Goal: Task Accomplishment & Management: Use online tool/utility

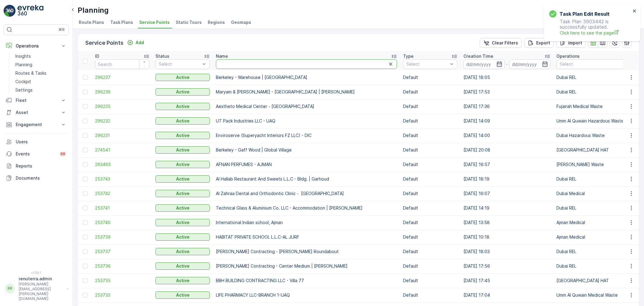
click at [273, 65] on input "text" at bounding box center [306, 64] width 181 height 10
type input "salam"
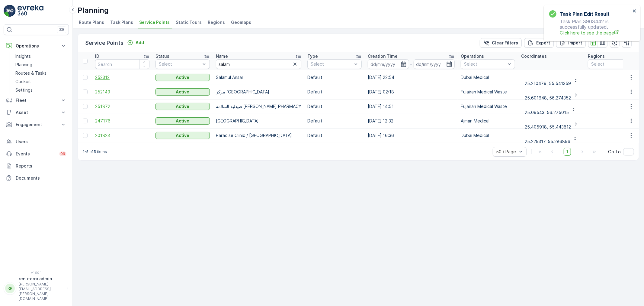
click at [101, 76] on span "252312" at bounding box center [122, 77] width 54 height 6
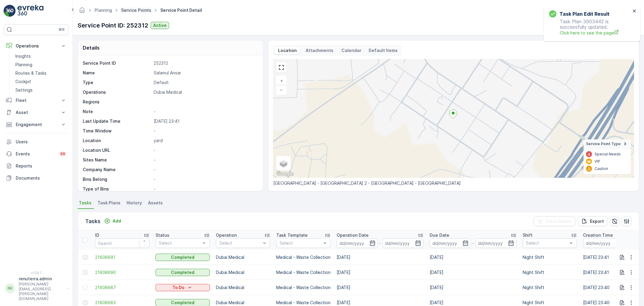
click at [142, 10] on link "Service Points" at bounding box center [136, 10] width 30 height 5
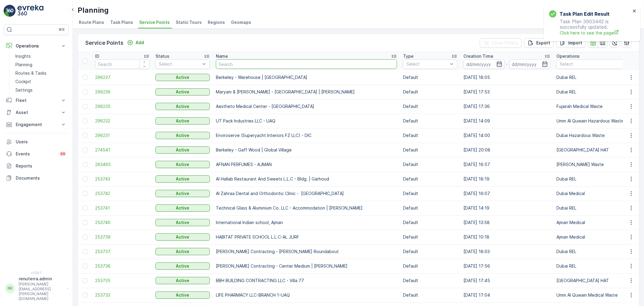
click at [224, 63] on input "text" at bounding box center [306, 64] width 181 height 10
click at [225, 63] on input "text" at bounding box center [306, 64] width 181 height 10
type input "taj"
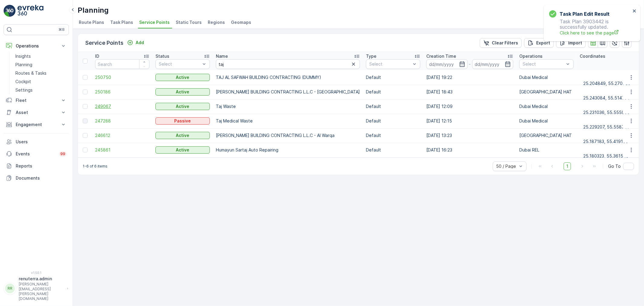
click at [112, 106] on span "249067" at bounding box center [122, 106] width 54 height 6
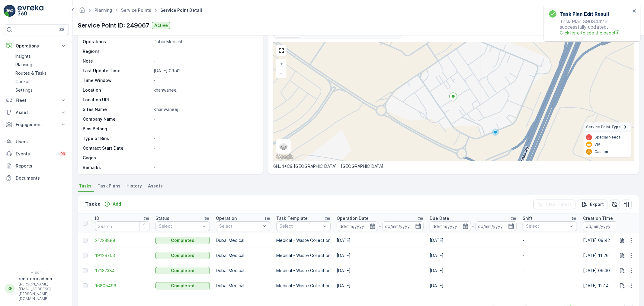
scroll to position [36, 0]
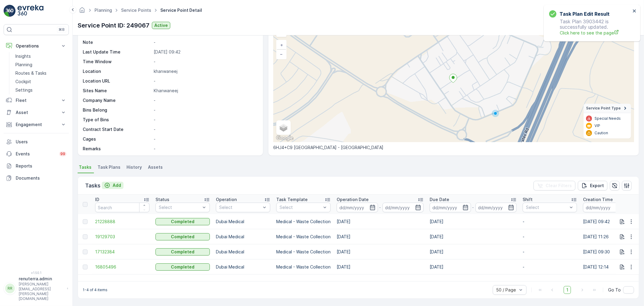
drag, startPoint x: 109, startPoint y: 184, endPoint x: 113, endPoint y: 184, distance: 4.6
click at [113, 184] on div "Add" at bounding box center [112, 185] width 17 height 6
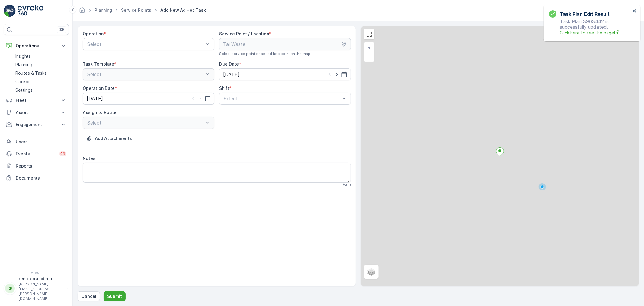
drag, startPoint x: 135, startPoint y: 53, endPoint x: 143, endPoint y: 40, distance: 16.2
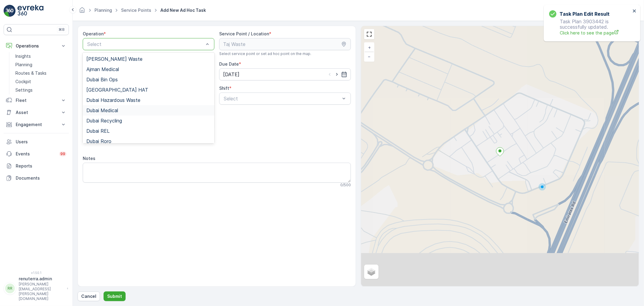
click at [135, 111] on div "Dubai Medical" at bounding box center [148, 110] width 124 height 5
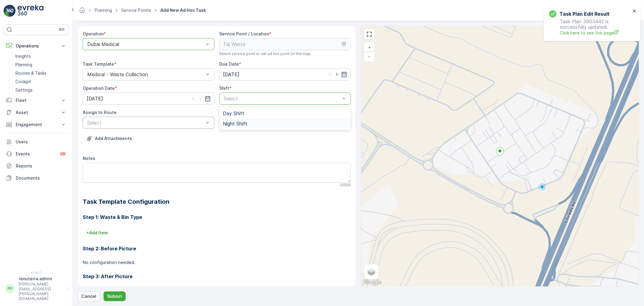
click at [156, 126] on div "Select" at bounding box center [149, 123] width 132 height 12
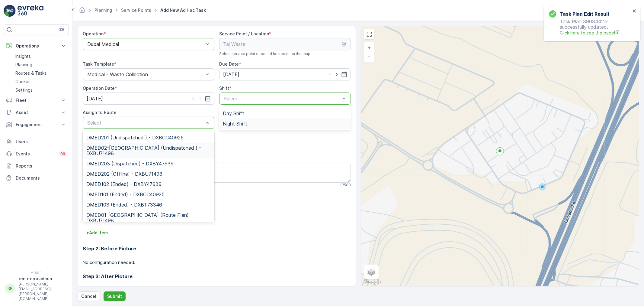
click at [146, 149] on span "DMED02-[GEOGRAPHIC_DATA] (Undispatched ) - DXBU71498" at bounding box center [148, 150] width 124 height 11
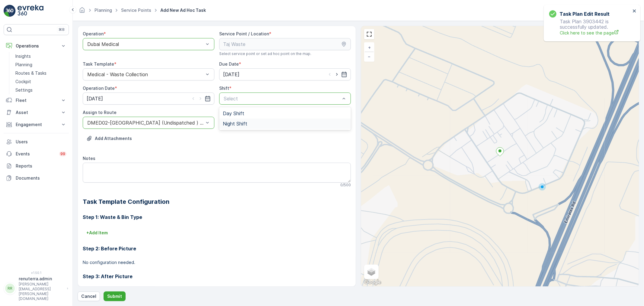
click at [243, 123] on span "Night Shift" at bounding box center [235, 123] width 24 height 5
click at [114, 292] on button "Submit" at bounding box center [115, 296] width 22 height 10
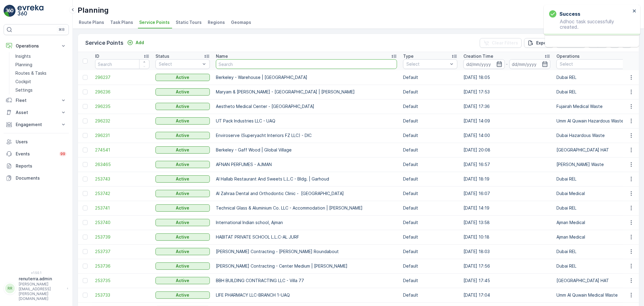
click at [244, 68] on input "text" at bounding box center [306, 64] width 181 height 10
type input "nephr"
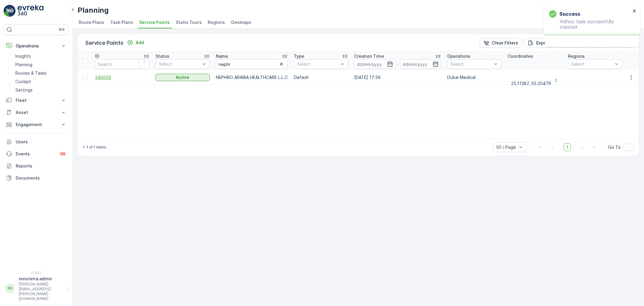
click at [104, 77] on span "246658" at bounding box center [122, 77] width 54 height 6
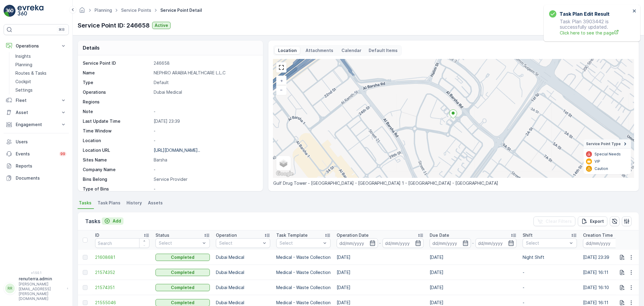
click at [115, 218] on p "Add" at bounding box center [117, 221] width 8 height 6
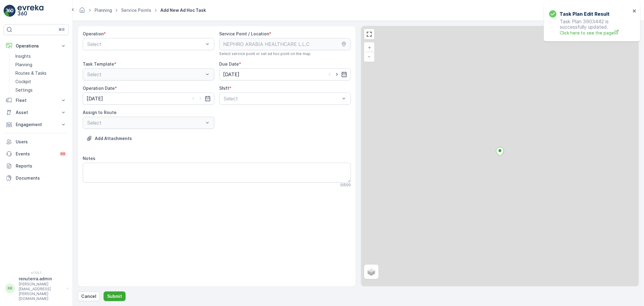
click at [147, 50] on div "Operation * Select" at bounding box center [149, 43] width 132 height 25
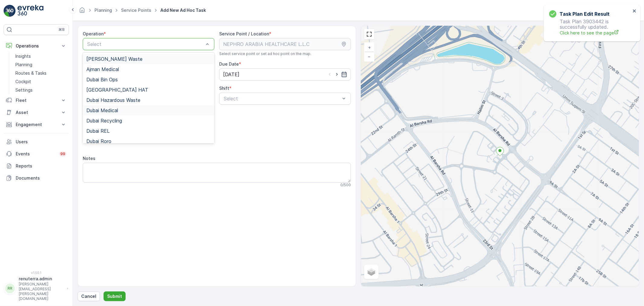
drag, startPoint x: 134, startPoint y: 45, endPoint x: 120, endPoint y: 107, distance: 63.3
drag, startPoint x: 121, startPoint y: 111, endPoint x: 128, endPoint y: 110, distance: 7.0
click at [122, 111] on div "Dubai Medical" at bounding box center [148, 110] width 124 height 5
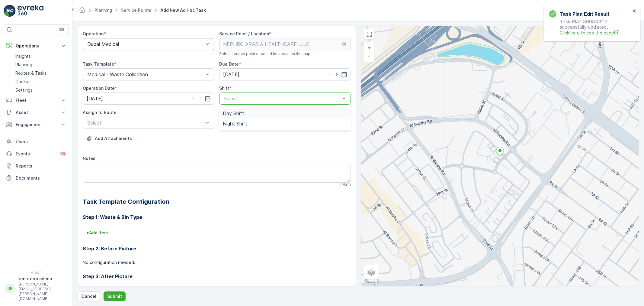
drag, startPoint x: 246, startPoint y: 98, endPoint x: 239, endPoint y: 113, distance: 16.8
click at [235, 124] on span "Night Shift" at bounding box center [235, 123] width 24 height 5
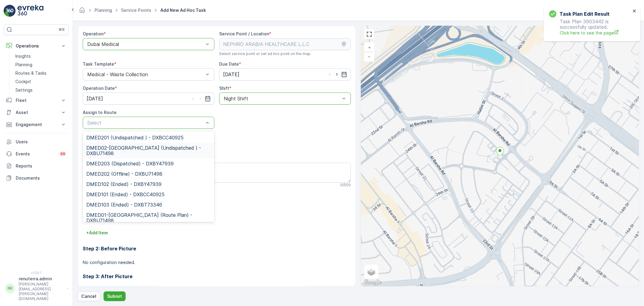
click at [120, 154] on span "DMED02-[GEOGRAPHIC_DATA] (Undispatched ) - DXBU71498" at bounding box center [148, 150] width 124 height 11
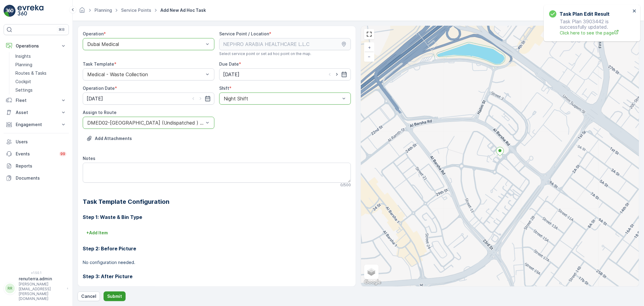
click at [112, 298] on p "Submit" at bounding box center [114, 296] width 15 height 6
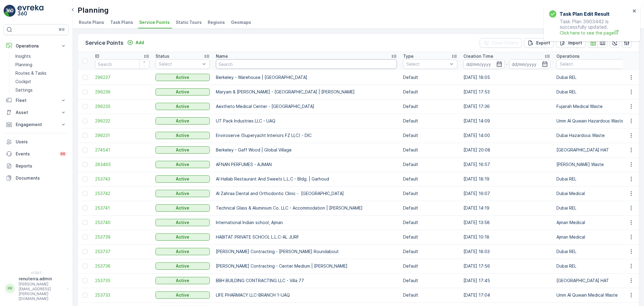
click at [242, 66] on input "text" at bounding box center [306, 64] width 181 height 10
type input "Sallm"
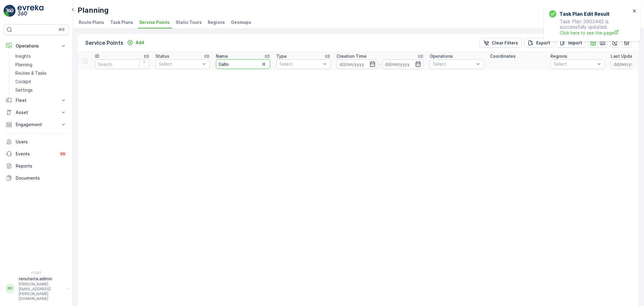
click at [238, 67] on input "Sallm" at bounding box center [243, 64] width 54 height 10
type input "Salam"
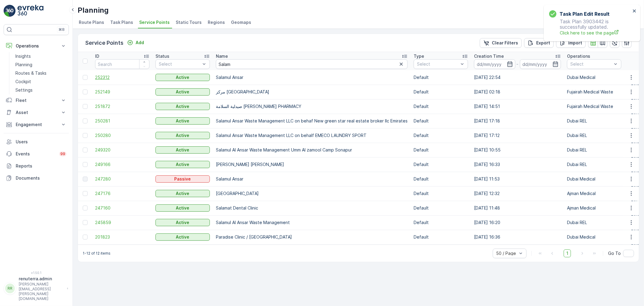
click at [108, 79] on span "252312" at bounding box center [122, 77] width 54 height 6
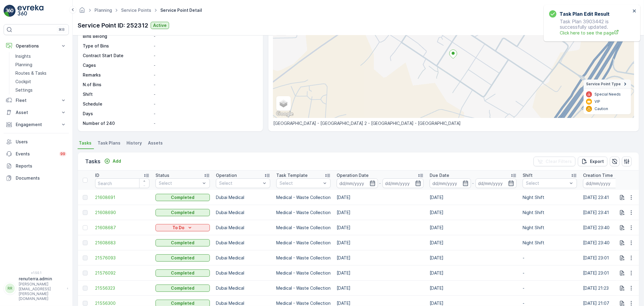
scroll to position [67, 0]
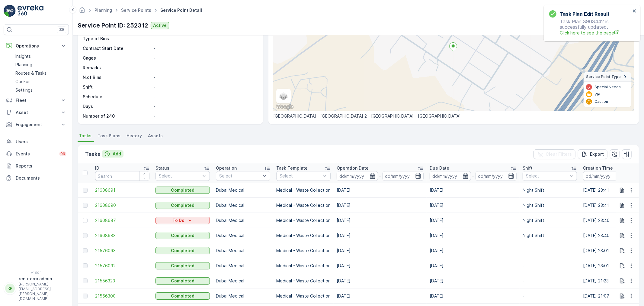
click at [121, 157] on div "Add" at bounding box center [113, 154] width 22 height 8
click at [121, 156] on p "Add" at bounding box center [117, 154] width 8 height 6
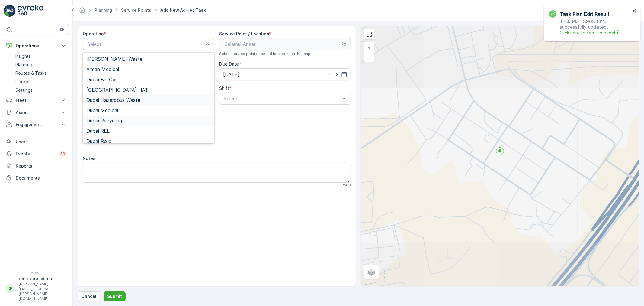
click at [135, 105] on div "Dubai Hazardous Waste" at bounding box center [149, 100] width 132 height 10
click at [131, 44] on div at bounding box center [146, 43] width 118 height 5
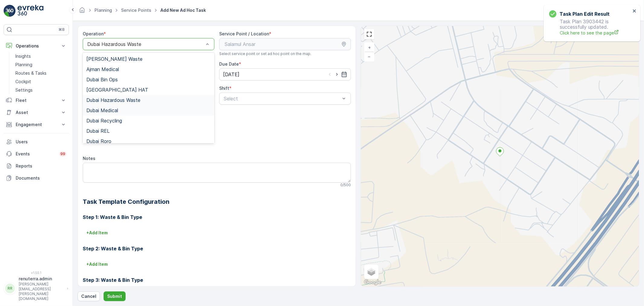
drag, startPoint x: 127, startPoint y: 114, endPoint x: 149, endPoint y: 110, distance: 22.1
click at [128, 113] on div "Dubai Medical" at bounding box center [149, 110] width 132 height 10
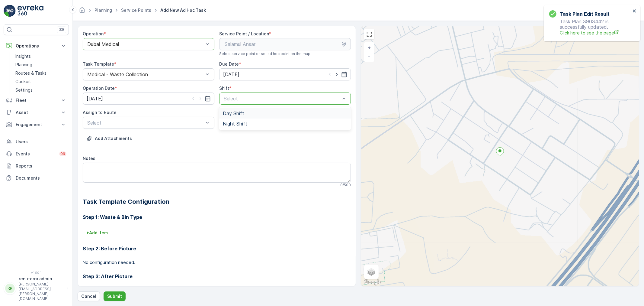
drag, startPoint x: 238, startPoint y: 95, endPoint x: 239, endPoint y: 105, distance: 9.4
click at [236, 125] on span "Night Shift" at bounding box center [235, 123] width 24 height 5
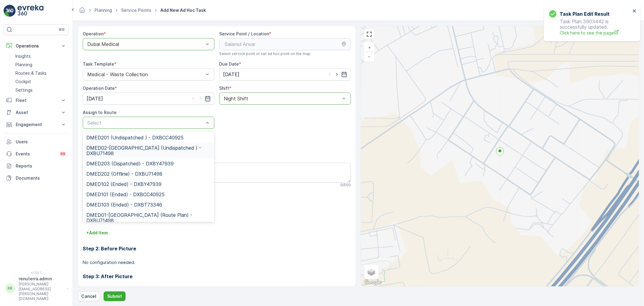
click at [137, 152] on span "DMED02-[GEOGRAPHIC_DATA] (Undispatched ) - DXBU71498" at bounding box center [148, 150] width 124 height 11
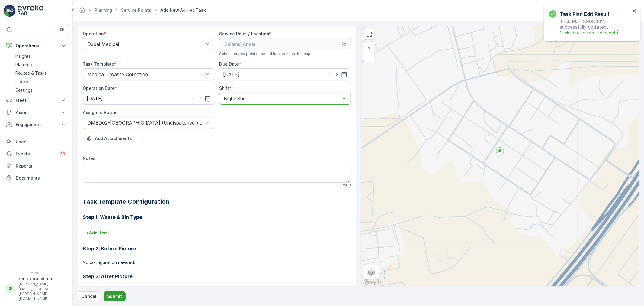
click at [116, 295] on p "Submit" at bounding box center [114, 296] width 15 height 6
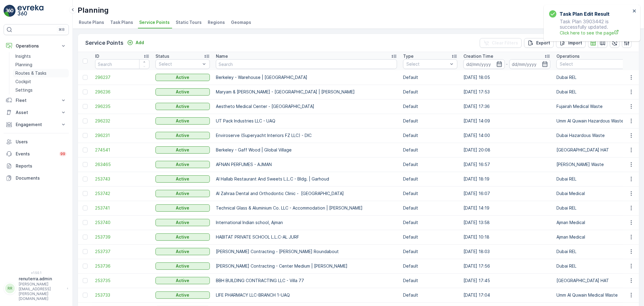
click at [40, 73] on p "Routes & Tasks" at bounding box center [30, 73] width 31 height 6
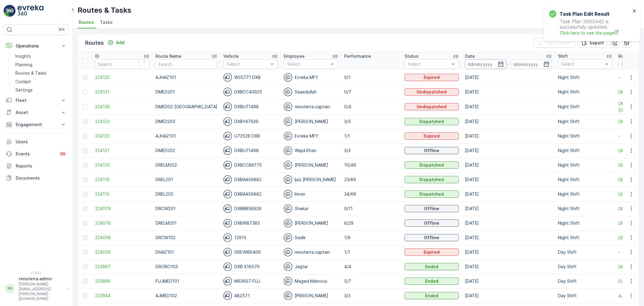
drag, startPoint x: 493, startPoint y: 65, endPoint x: 491, endPoint y: 68, distance: 3.7
click at [498, 64] on icon "button" at bounding box center [501, 64] width 6 height 6
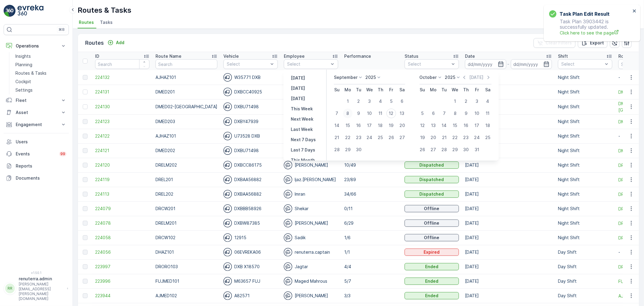
click at [350, 112] on div "8" at bounding box center [348, 113] width 10 height 10
type input "[DATE]"
click at [350, 112] on div "8" at bounding box center [348, 113] width 10 height 10
type input "[DATE]"
click at [350, 112] on div "8" at bounding box center [348, 113] width 10 height 10
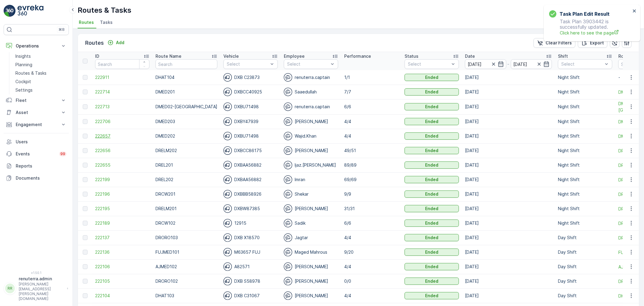
click at [102, 134] on span "222657" at bounding box center [122, 136] width 54 height 6
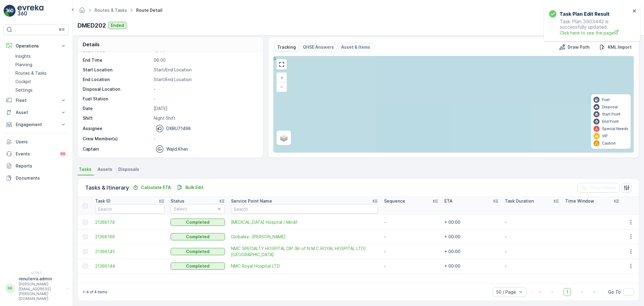
scroll to position [5, 0]
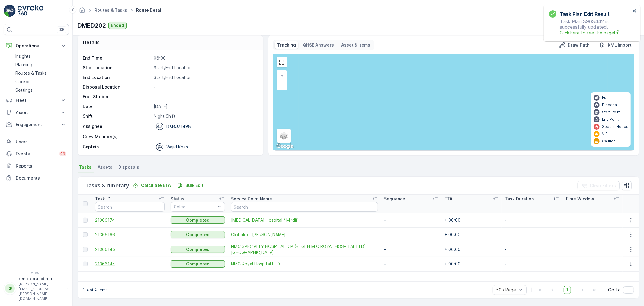
click at [113, 264] on span "21366144" at bounding box center [129, 264] width 69 height 6
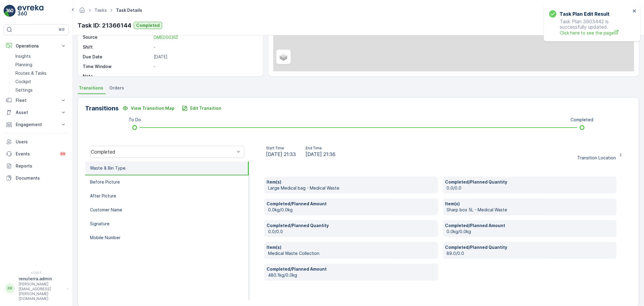
scroll to position [93, 0]
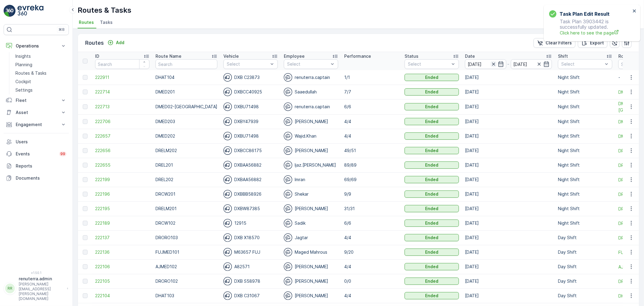
click at [492, 63] on icon "button" at bounding box center [493, 64] width 3 height 3
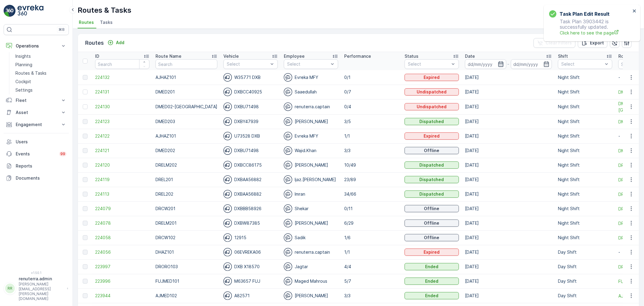
click at [498, 63] on icon "button" at bounding box center [500, 63] width 5 height 5
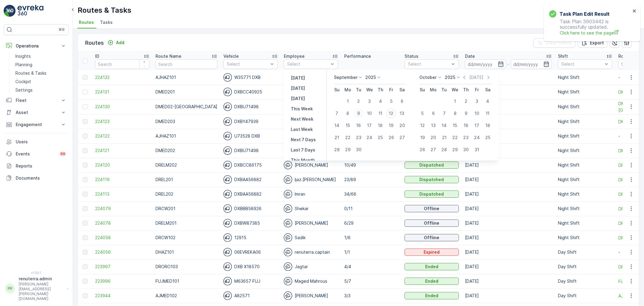
click at [360, 113] on div "9" at bounding box center [359, 113] width 10 height 10
type input "[DATE]"
click at [360, 113] on div "9" at bounding box center [359, 113] width 10 height 10
type input "[DATE]"
click at [360, 113] on div "9" at bounding box center [359, 113] width 10 height 10
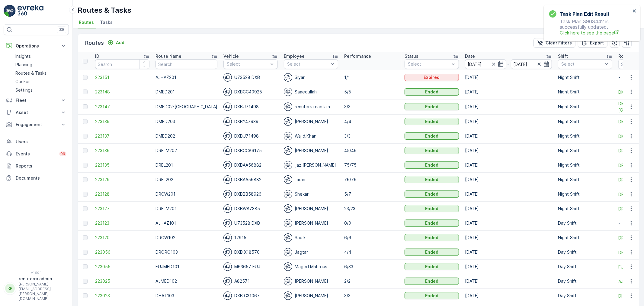
click at [103, 133] on span "223137" at bounding box center [122, 136] width 54 height 6
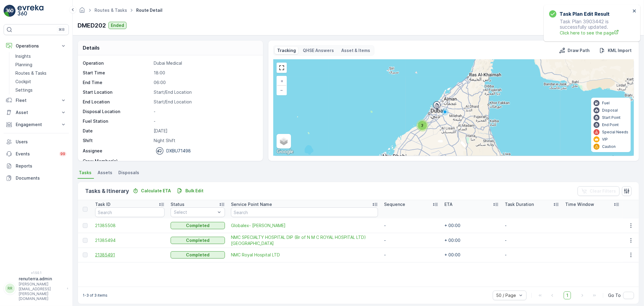
click at [112, 254] on span "21385491" at bounding box center [129, 255] width 69 height 6
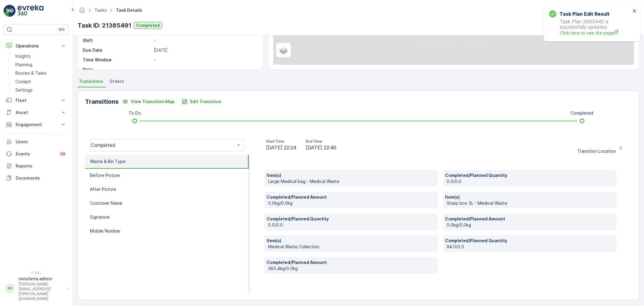
scroll to position [93, 0]
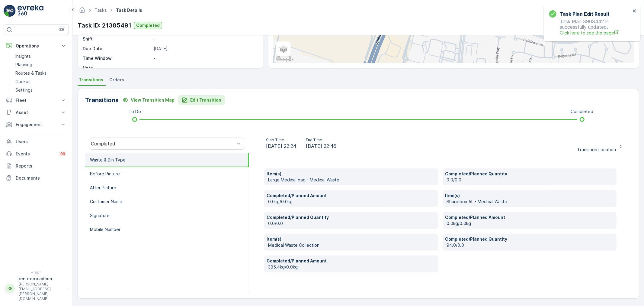
drag, startPoint x: 195, startPoint y: 92, endPoint x: 195, endPoint y: 96, distance: 3.3
click at [195, 94] on div "Transitions View Transition Map Edit Transition To Do Completed Completed Start…" at bounding box center [359, 194] width 562 height 210
click at [197, 97] on p "Edit Transition" at bounding box center [205, 100] width 31 height 6
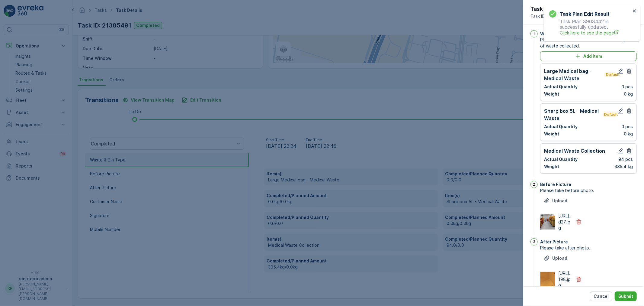
scroll to position [0, 0]
click at [627, 73] on icon "button" at bounding box center [629, 72] width 5 height 5
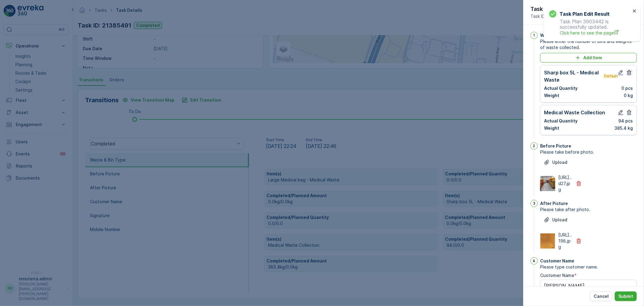
click at [630, 71] on icon "button" at bounding box center [629, 72] width 5 height 5
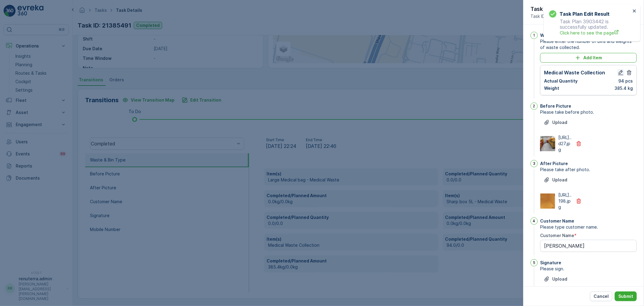
click at [620, 73] on icon "button" at bounding box center [621, 72] width 6 height 6
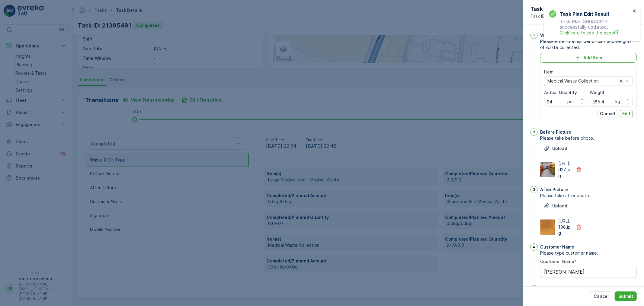
drag, startPoint x: 618, startPoint y: 101, endPoint x: 615, endPoint y: 102, distance: 3.7
click at [616, 102] on p "kg" at bounding box center [618, 101] width 5 height 6
click at [608, 103] on input "385.4" at bounding box center [611, 102] width 43 height 10
type input "3"
drag, startPoint x: 595, startPoint y: 105, endPoint x: 617, endPoint y: 85, distance: 29.8
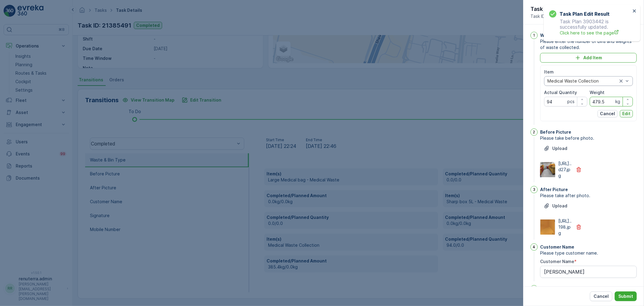
type input "479.5"
drag, startPoint x: 617, startPoint y: 85, endPoint x: 636, endPoint y: 165, distance: 81.3
click at [636, 165] on div "[URL]..d27.jpg" at bounding box center [588, 169] width 97 height 18
click at [630, 113] on button "Edit" at bounding box center [626, 113] width 13 height 7
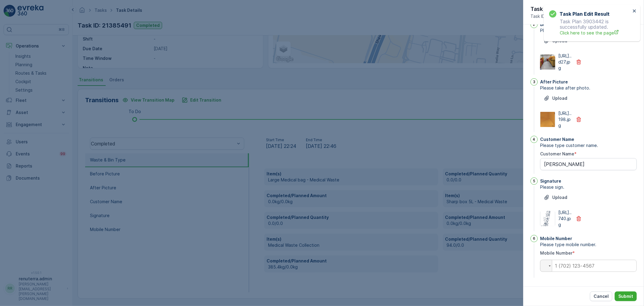
scroll to position [118, 0]
click at [594, 266] on input "tel" at bounding box center [588, 265] width 97 height 12
type input "0"
click at [624, 293] on p "Submit" at bounding box center [626, 296] width 15 height 6
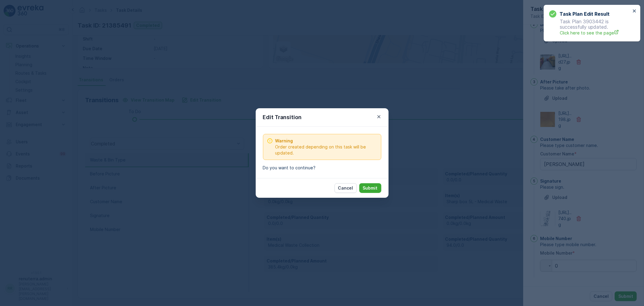
click at [375, 190] on p "Submit" at bounding box center [370, 188] width 15 height 6
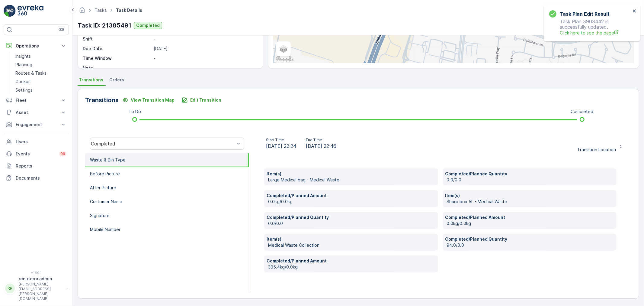
scroll to position [75, 0]
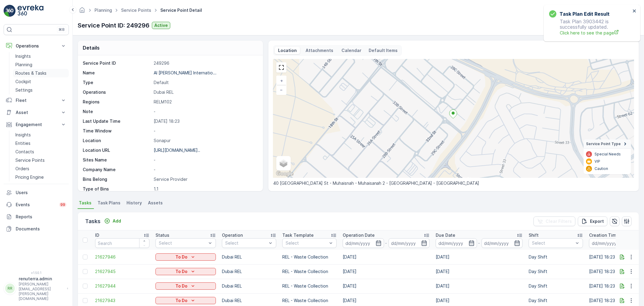
click at [38, 76] on p "Routes & Tasks" at bounding box center [30, 73] width 31 height 6
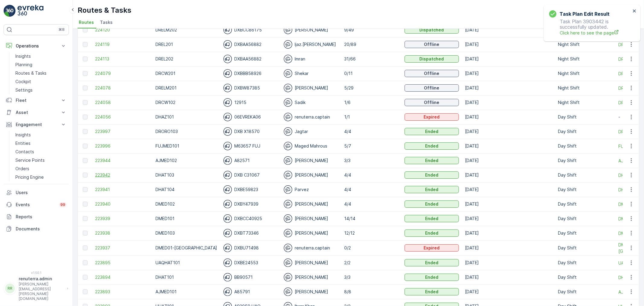
scroll to position [168, 0]
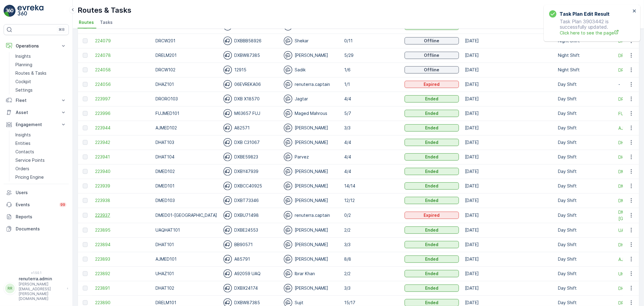
click at [105, 212] on span "223937" at bounding box center [122, 215] width 54 height 6
